Goal: Use online tool/utility: Utilize a website feature to perform a specific function

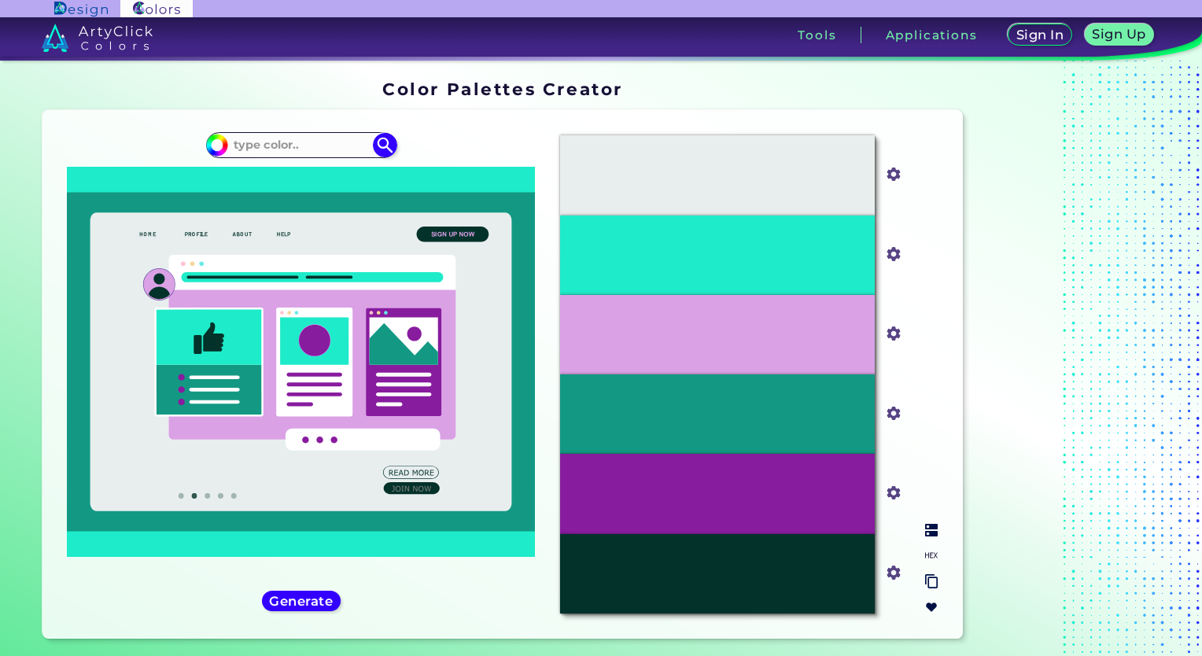
click at [896, 256] on input "#1eebc9" at bounding box center [891, 252] width 20 height 20
type input "#1d7990"
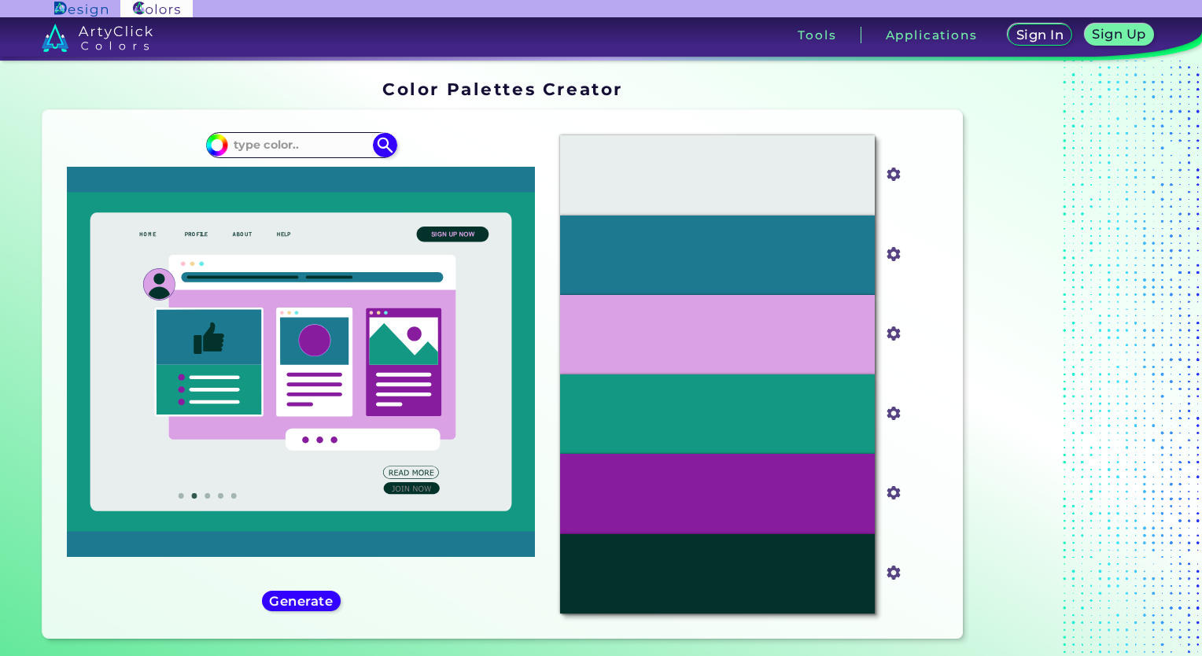
click at [1008, 272] on div at bounding box center [1067, 362] width 197 height 578
click at [823, 227] on div "#1D7990" at bounding box center [717, 254] width 315 height 79
click at [893, 259] on input "#1d7990" at bounding box center [891, 252] width 20 height 20
type input "#50d1f2"
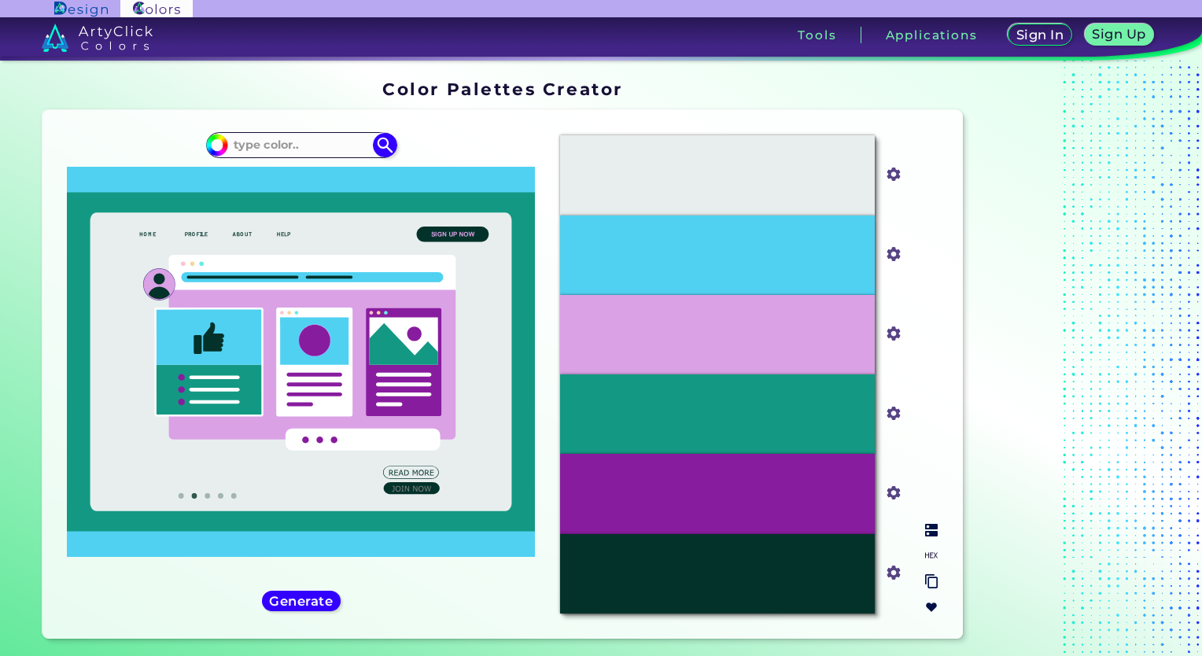
click at [763, 367] on div "#DAA1E5" at bounding box center [717, 334] width 315 height 79
click at [757, 396] on div "#139983" at bounding box center [717, 413] width 315 height 79
click at [903, 331] on div "#daa1e5" at bounding box center [893, 334] width 23 height 25
click at [893, 337] on input "#daa1e5" at bounding box center [891, 332] width 20 height 20
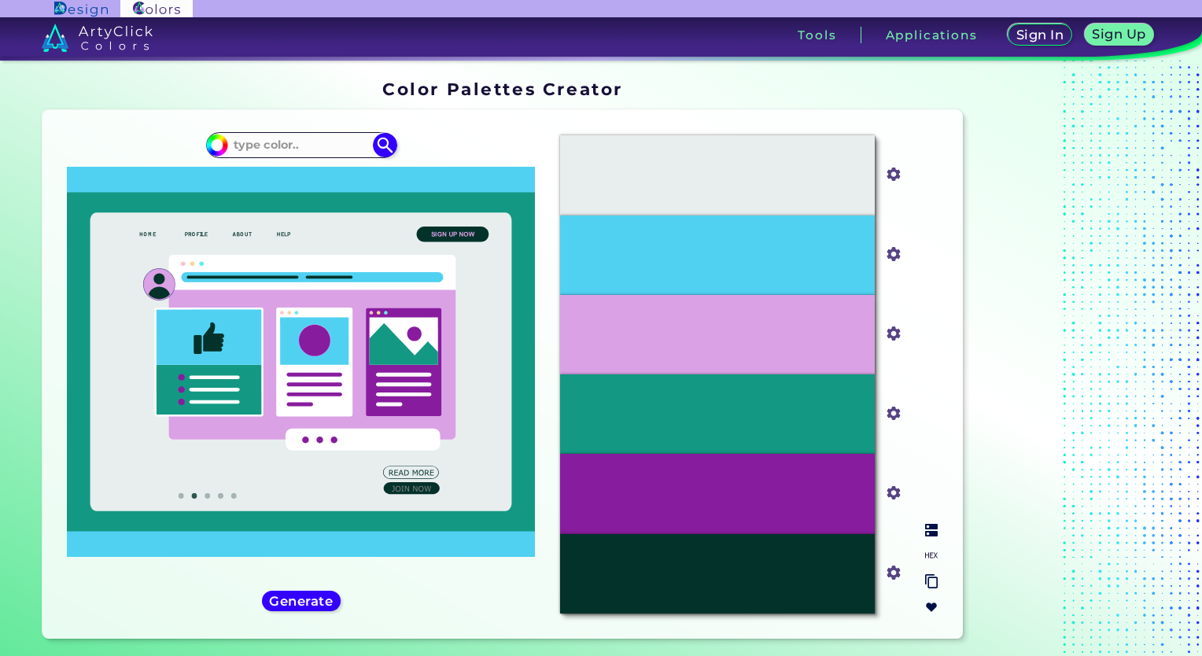
type input "#1e136c"
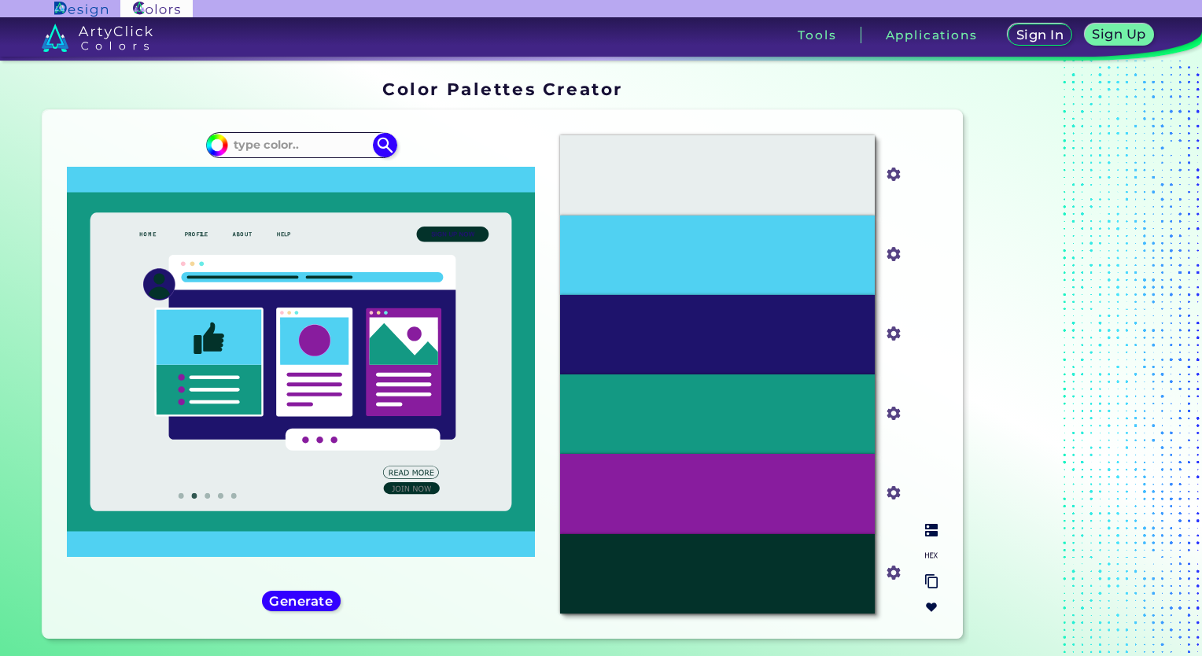
click at [786, 411] on div "#139983" at bounding box center [717, 413] width 315 height 79
click at [707, 418] on p "#139983" at bounding box center [716, 414] width 45 height 17
drag, startPoint x: 707, startPoint y: 418, endPoint x: 831, endPoint y: 404, distance: 124.3
click at [831, 404] on div "#139983" at bounding box center [717, 413] width 315 height 79
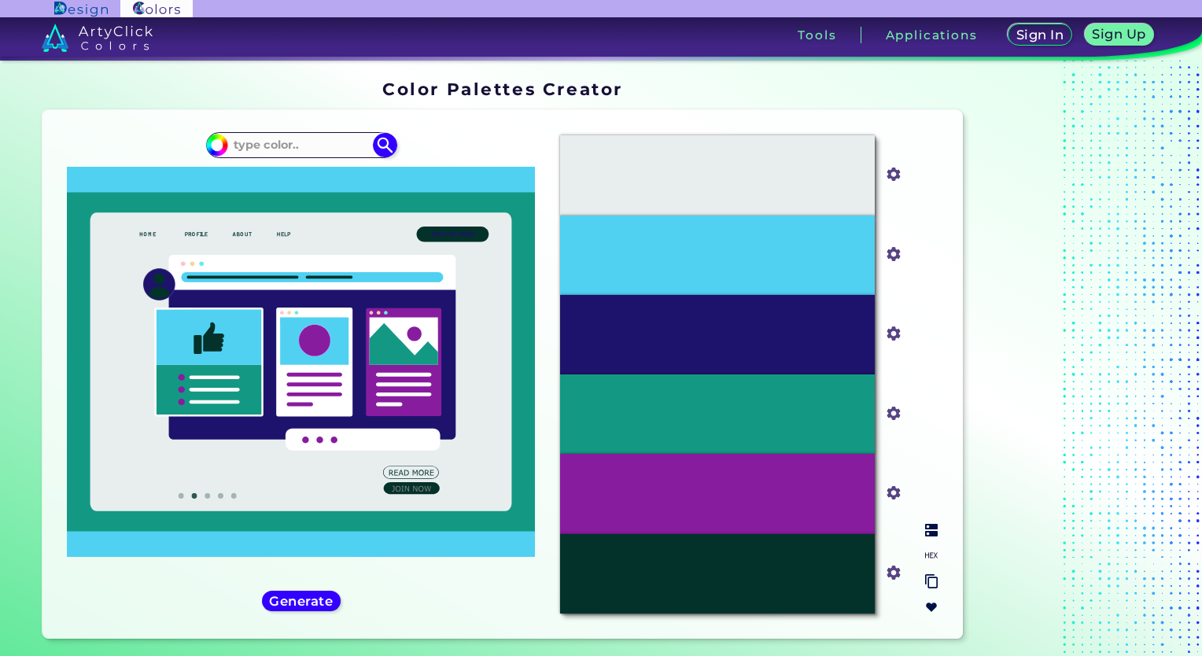
click at [710, 304] on div "#1E136C" at bounding box center [717, 334] width 315 height 79
click at [706, 333] on p "#1E136C" at bounding box center [716, 334] width 45 height 17
click at [720, 334] on p "#1E136C" at bounding box center [716, 334] width 45 height 17
drag, startPoint x: 720, startPoint y: 334, endPoint x: 717, endPoint y: 253, distance: 81.1
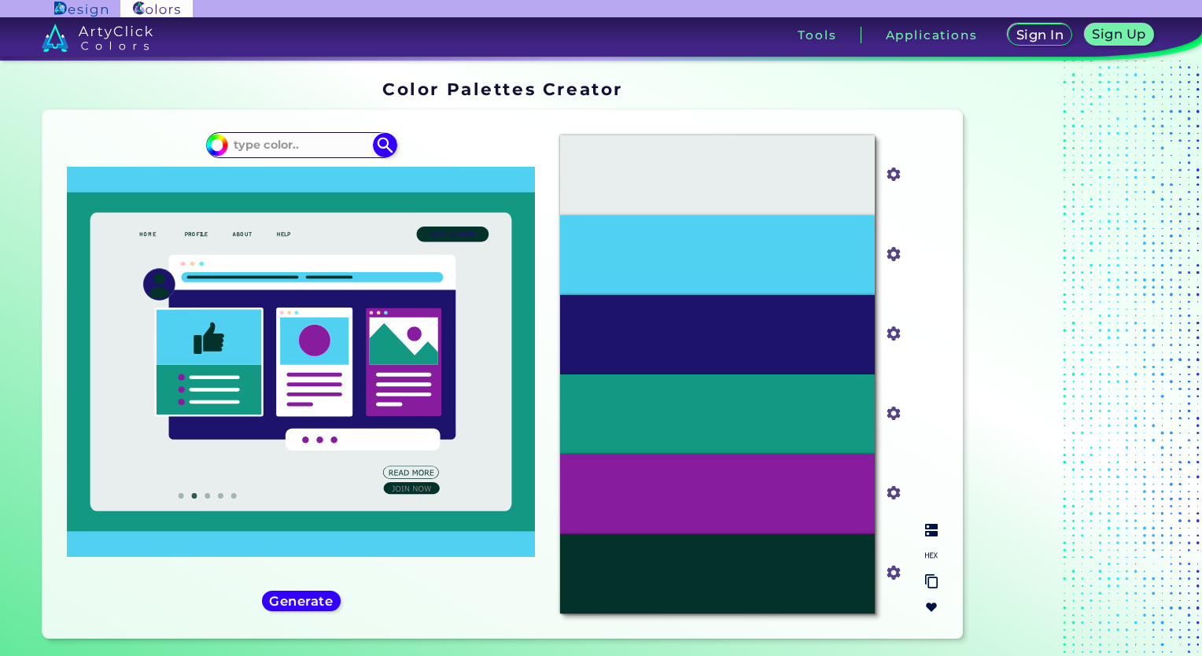
click at [717, 253] on p "#50D1F2" at bounding box center [717, 254] width 48 height 17
drag, startPoint x: 717, startPoint y: 253, endPoint x: 714, endPoint y: 168, distance: 85.0
click at [714, 168] on p "#E8EEEE" at bounding box center [717, 175] width 53 height 17
click at [755, 422] on div "#139983" at bounding box center [717, 413] width 315 height 79
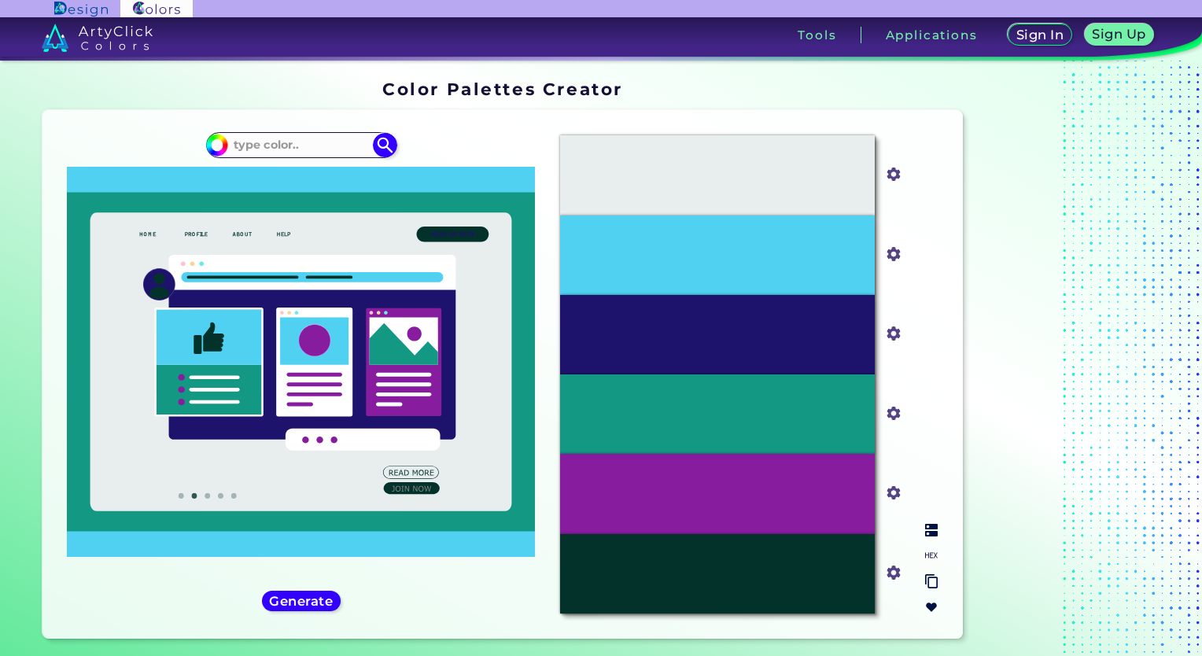
click at [887, 411] on input "#139983" at bounding box center [891, 412] width 20 height 20
type input "#9467fe"
